Goal: Information Seeking & Learning: Understand process/instructions

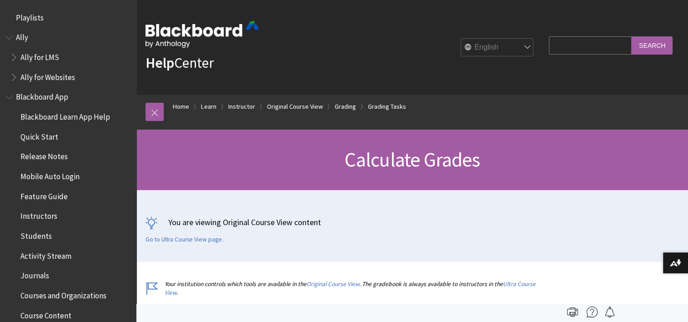
scroll to position [1450, 0]
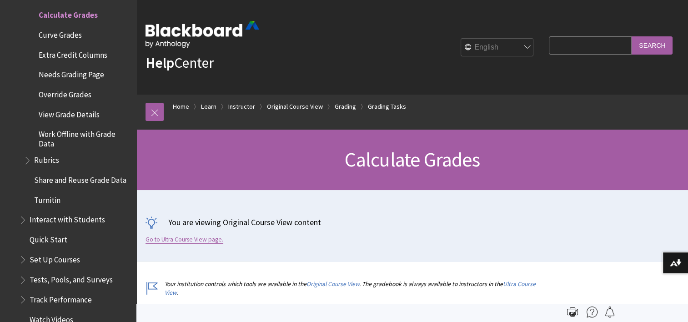
click at [200, 242] on link "Go to Ultra Course View page." at bounding box center [185, 240] width 78 height 8
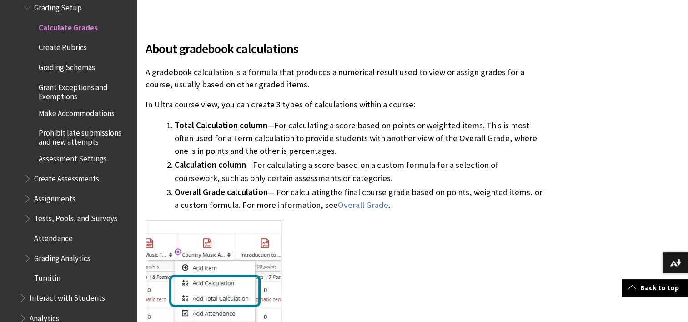
scroll to position [304, 0]
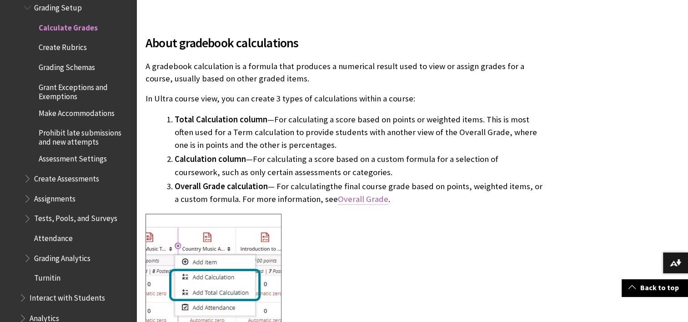
click at [344, 202] on span "Overall Grade" at bounding box center [363, 199] width 50 height 10
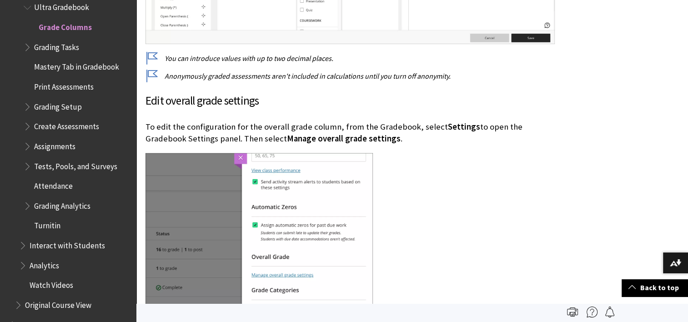
scroll to position [2290, 0]
